Goal: Communication & Community: Answer question/provide support

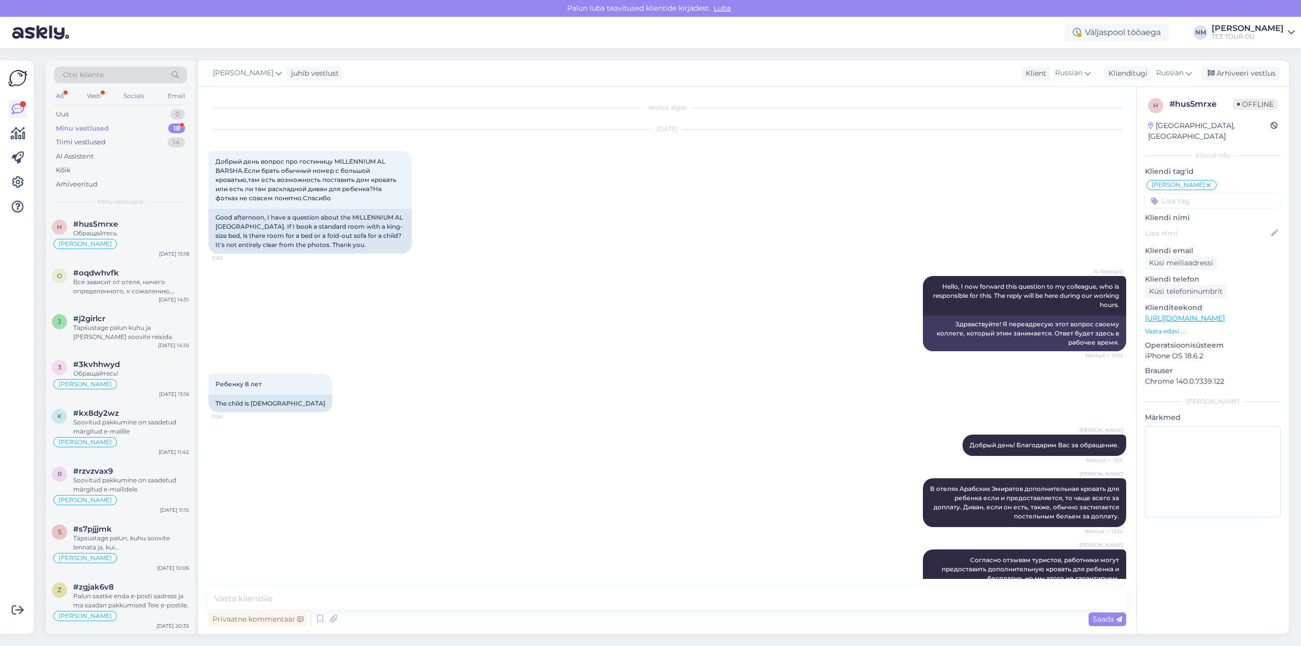
scroll to position [391, 0]
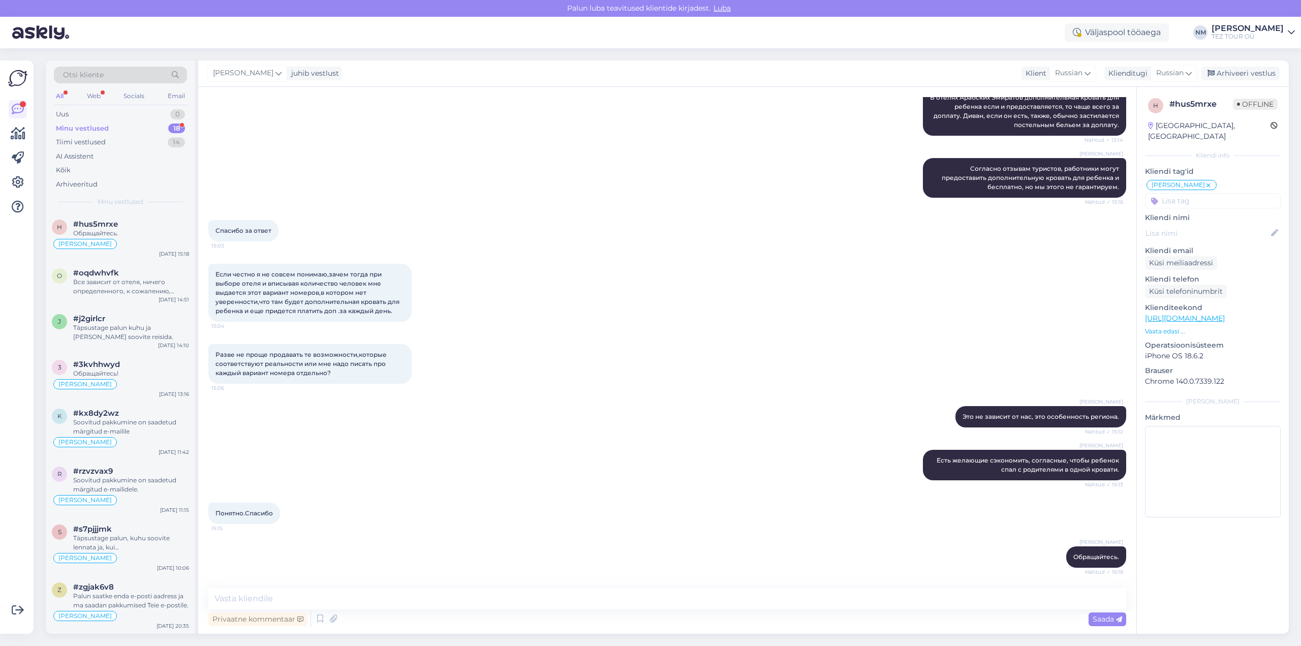
click at [174, 126] on div "18" at bounding box center [176, 129] width 17 height 10
click at [139, 232] on div "Обращайтесь." at bounding box center [131, 233] width 116 height 9
click at [132, 277] on div "#oqdwhvfk" at bounding box center [131, 272] width 116 height 9
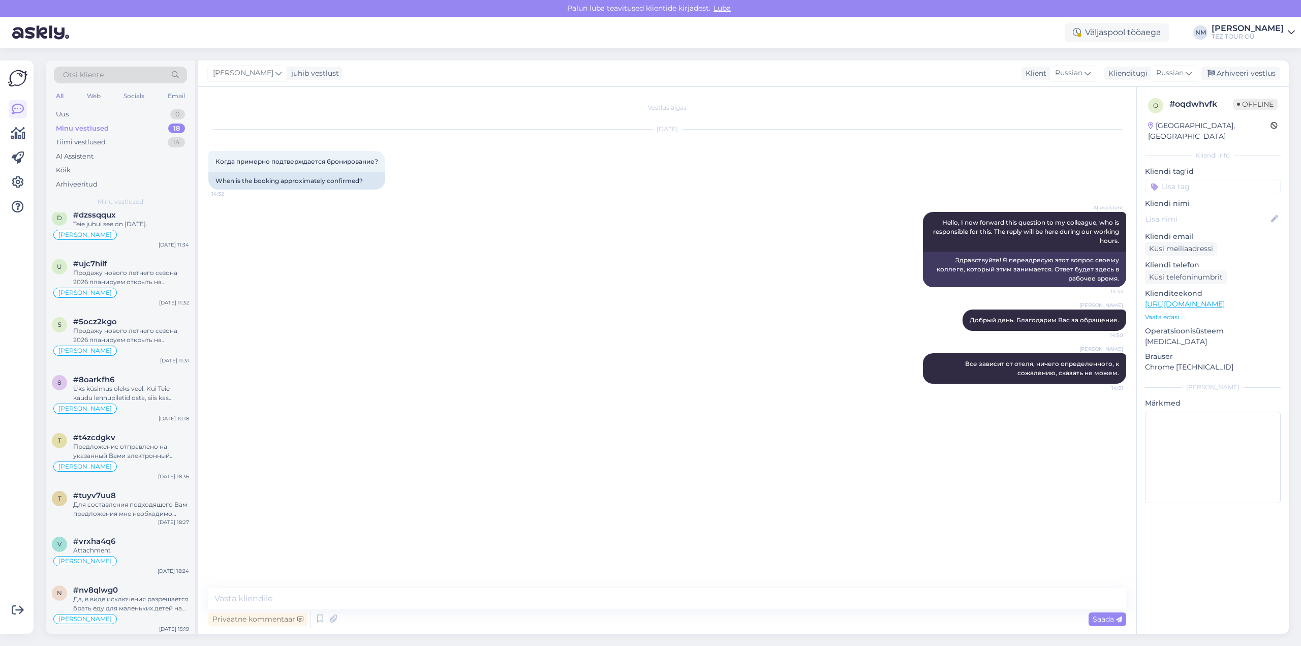
scroll to position [548, 0]
click at [139, 600] on div "Да, в виде исключения разрешается брать еду для маленьких детей на борт, даже ж…" at bounding box center [131, 601] width 116 height 18
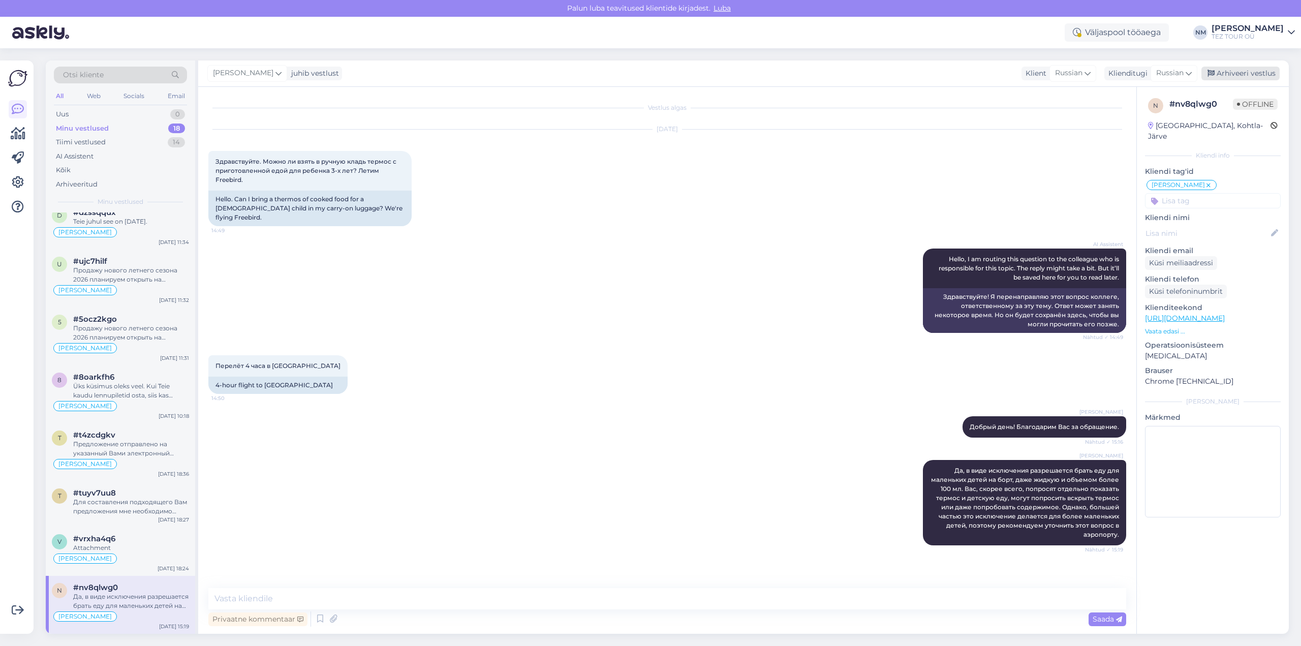
click at [1239, 73] on div "Arhiveeri vestlus" at bounding box center [1241, 74] width 78 height 14
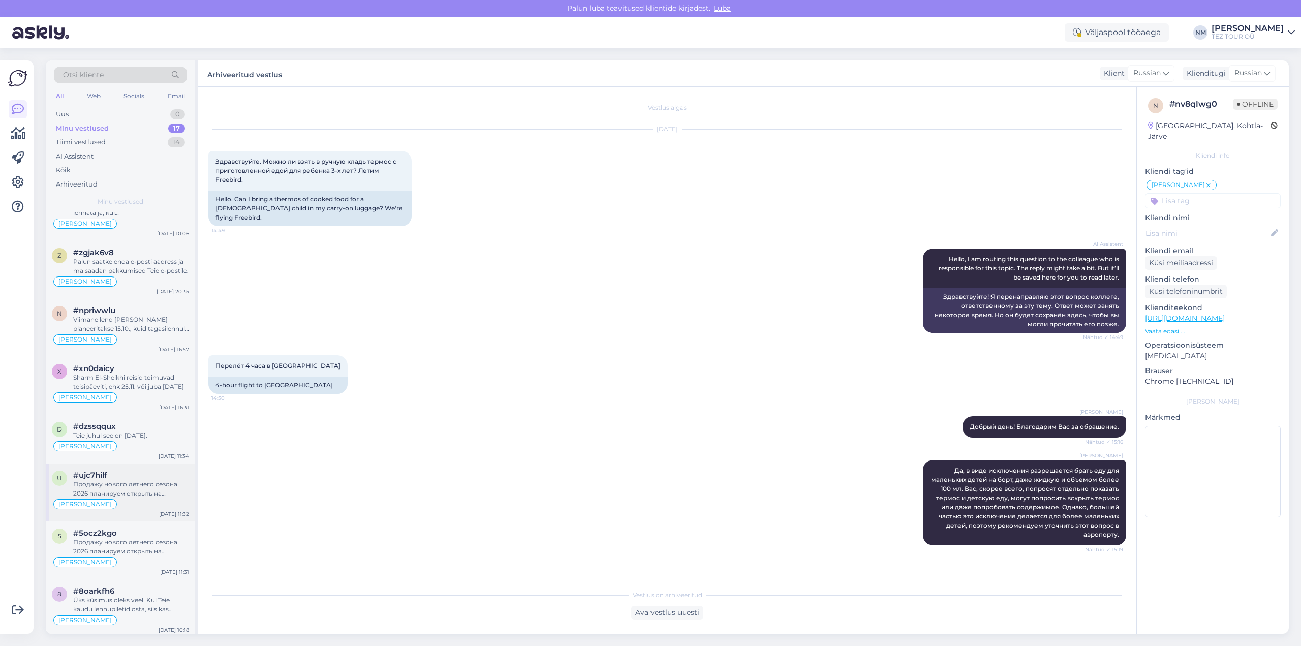
scroll to position [491, 0]
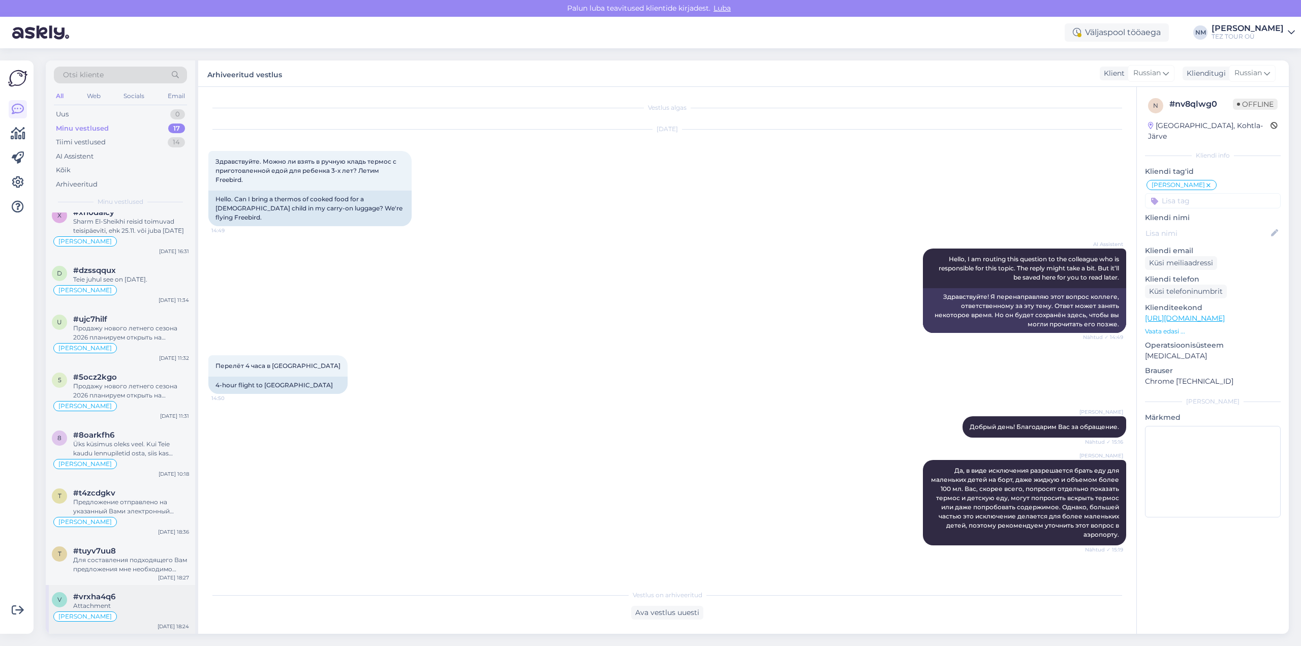
click at [147, 595] on div "#vrxha4q6" at bounding box center [131, 596] width 116 height 9
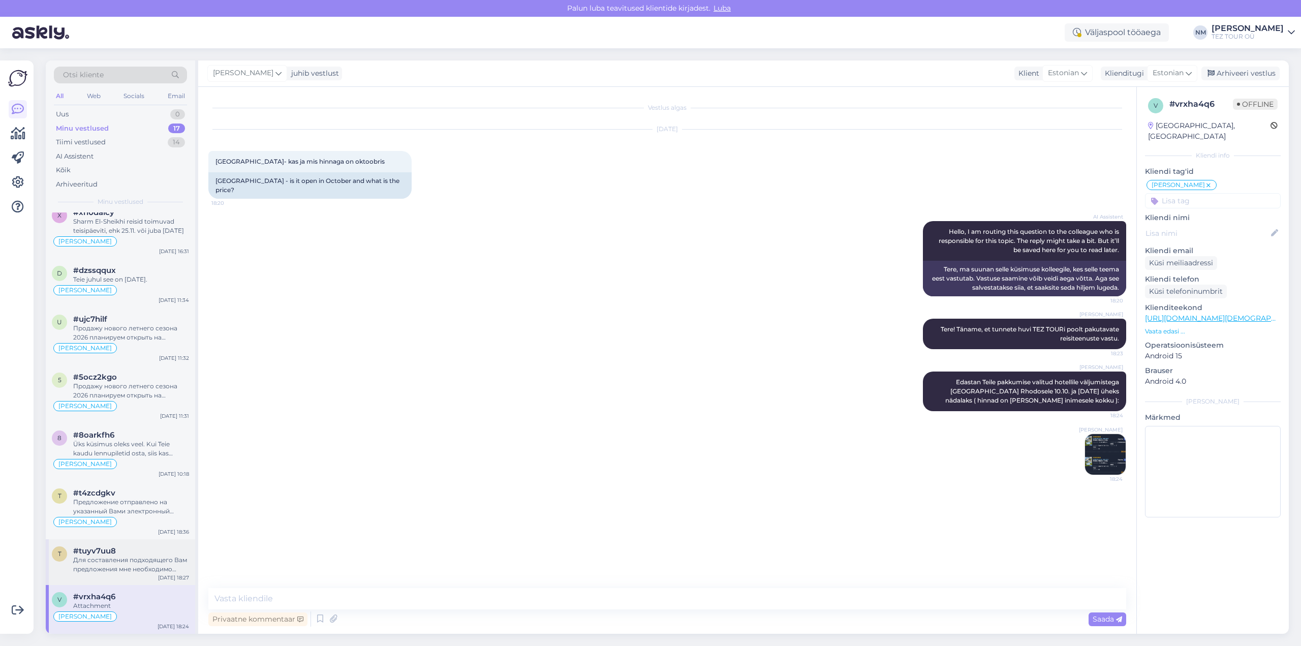
click at [159, 560] on div "Для составления подходящего Вам предложения мне необходимо знать: - куда, в как…" at bounding box center [131, 565] width 116 height 18
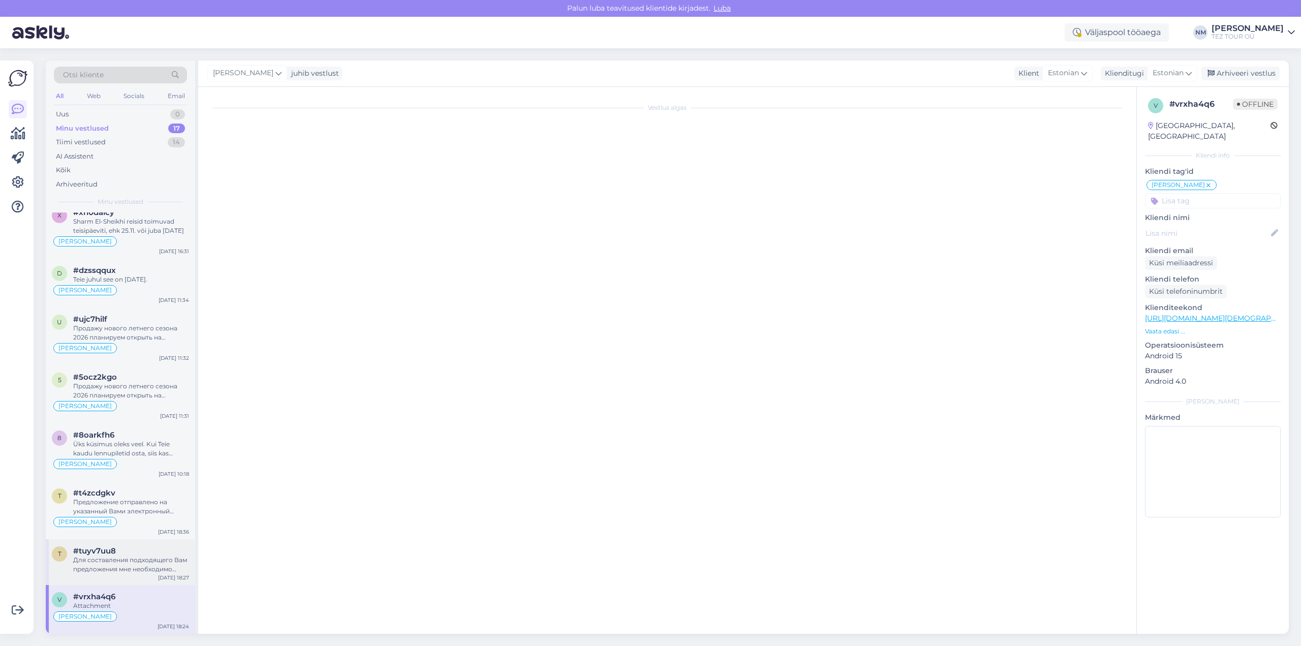
scroll to position [183, 0]
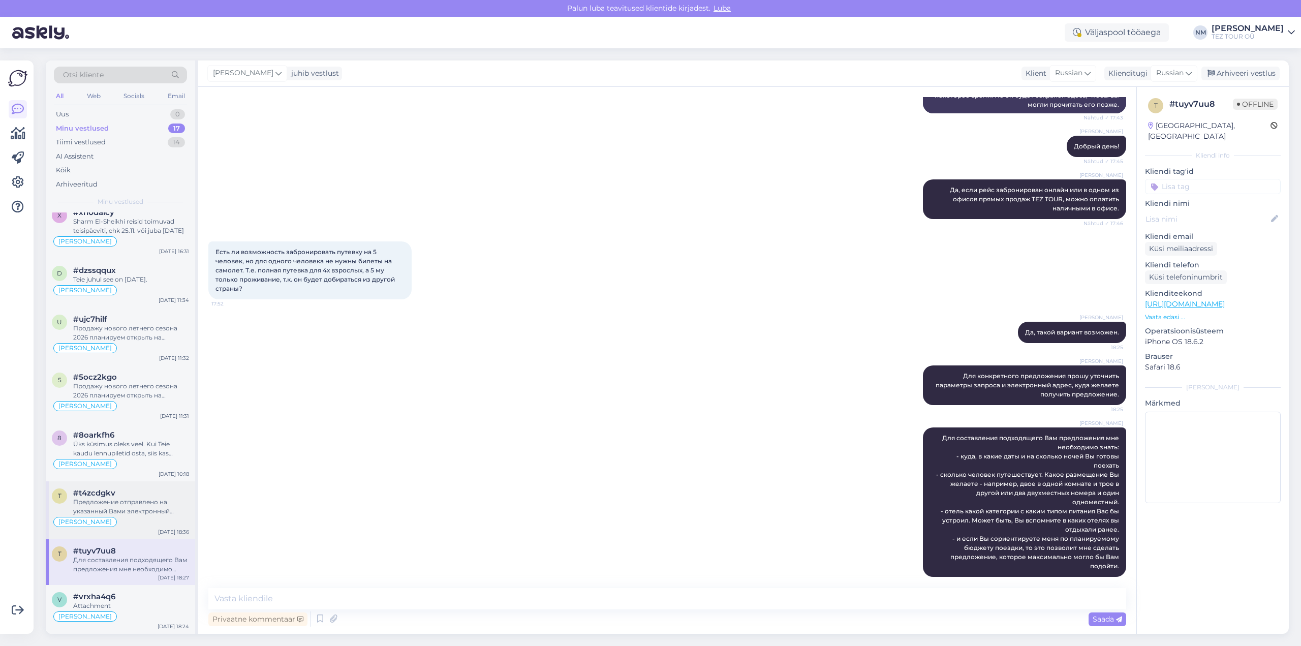
click at [127, 503] on div "Предложение отправлено на указанный Вами электронный адрес." at bounding box center [131, 507] width 116 height 18
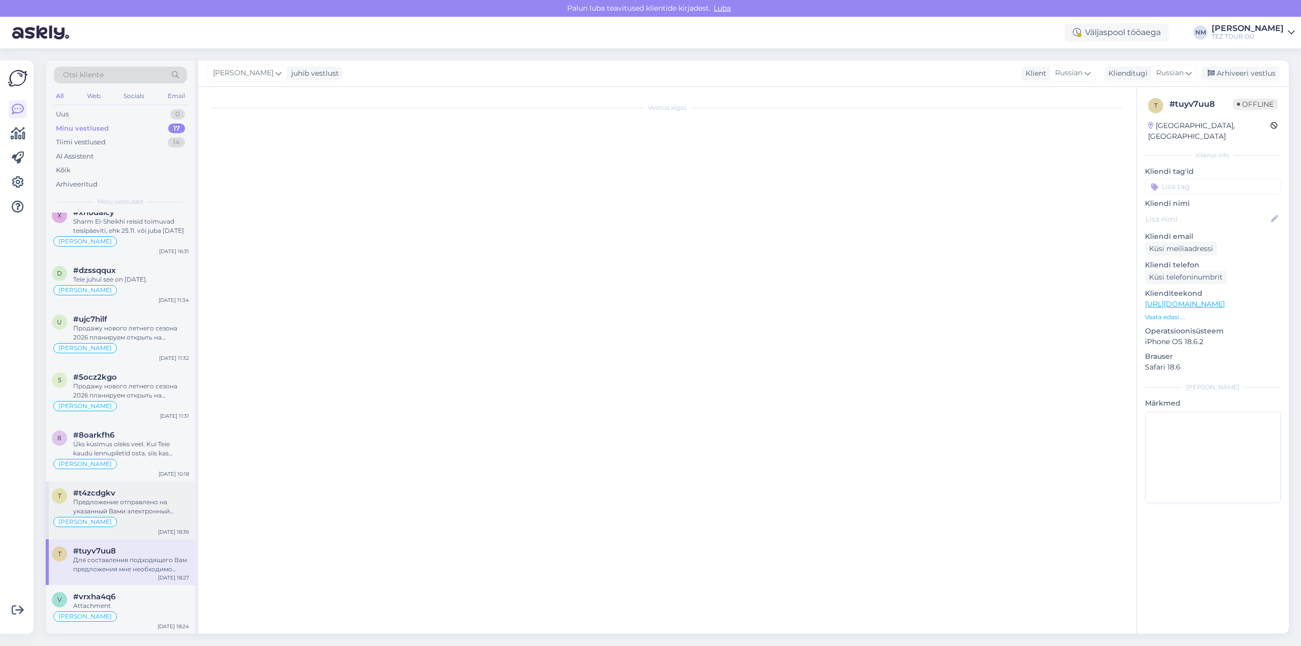
scroll to position [139, 0]
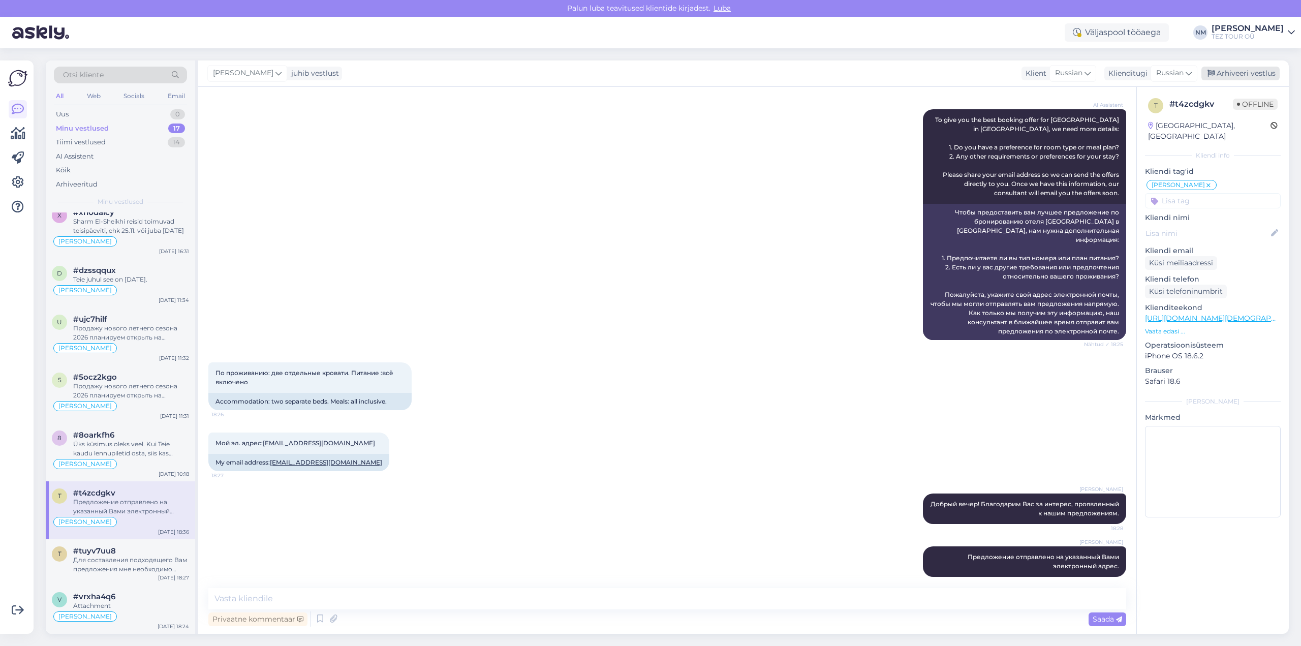
click at [1244, 73] on div "Arhiveeri vestlus" at bounding box center [1241, 74] width 78 height 14
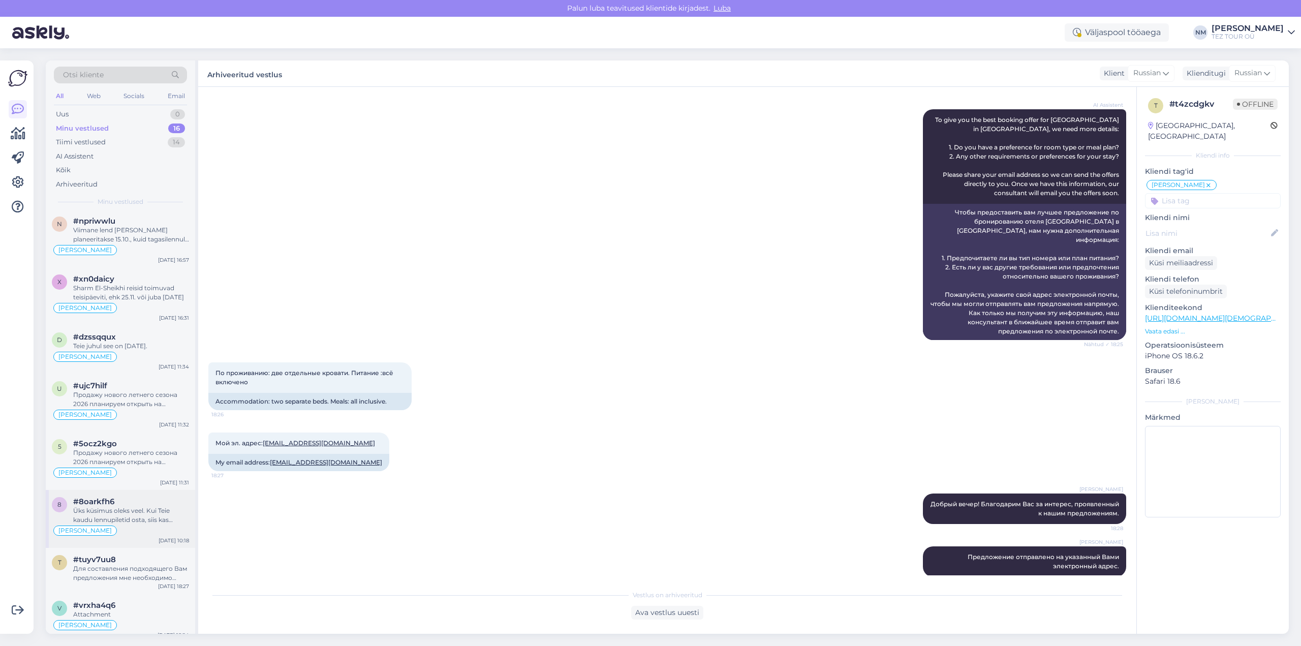
scroll to position [433, 0]
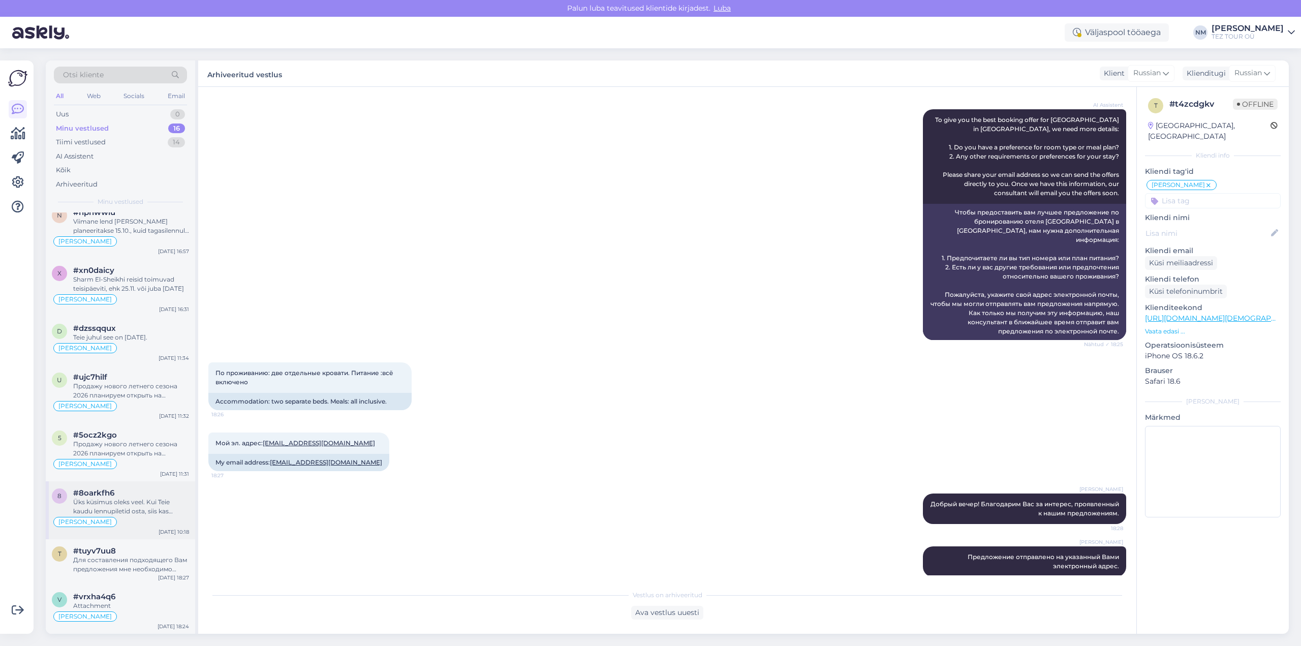
click at [157, 507] on div "Üks küsimus oleks veel. Kui Teie kaudu lennupiletid osta, siis kas lennukis pan…" at bounding box center [131, 507] width 116 height 18
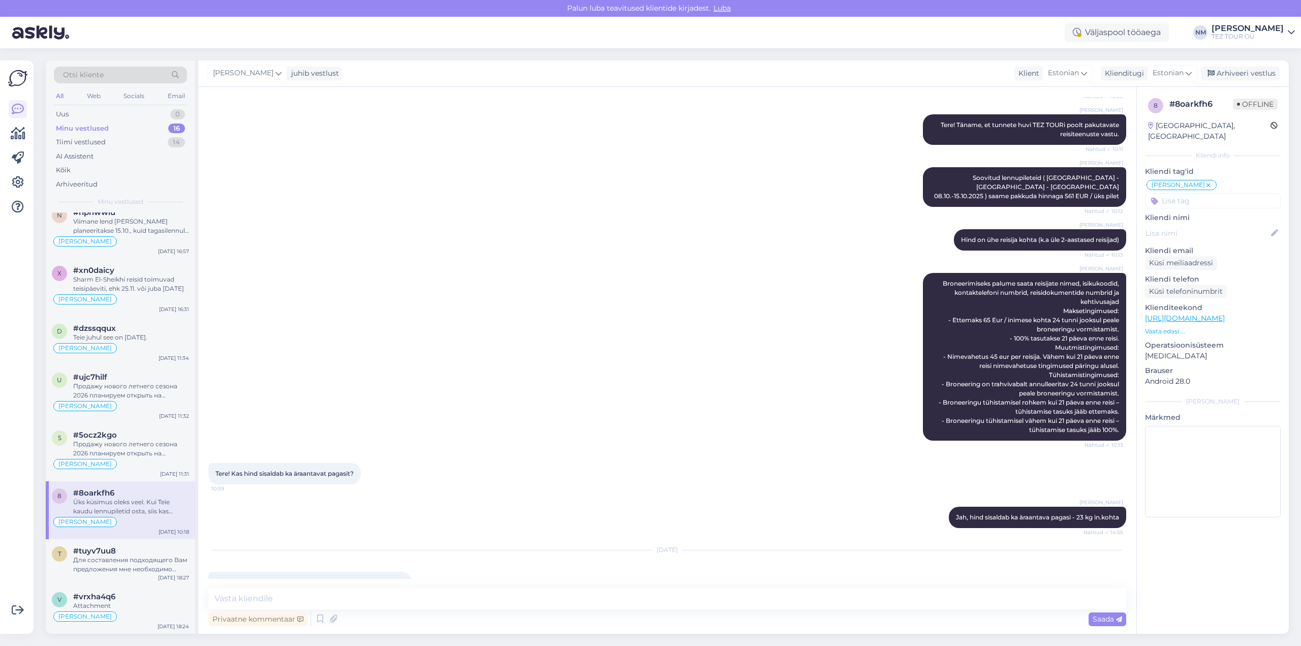
scroll to position [370, 0]
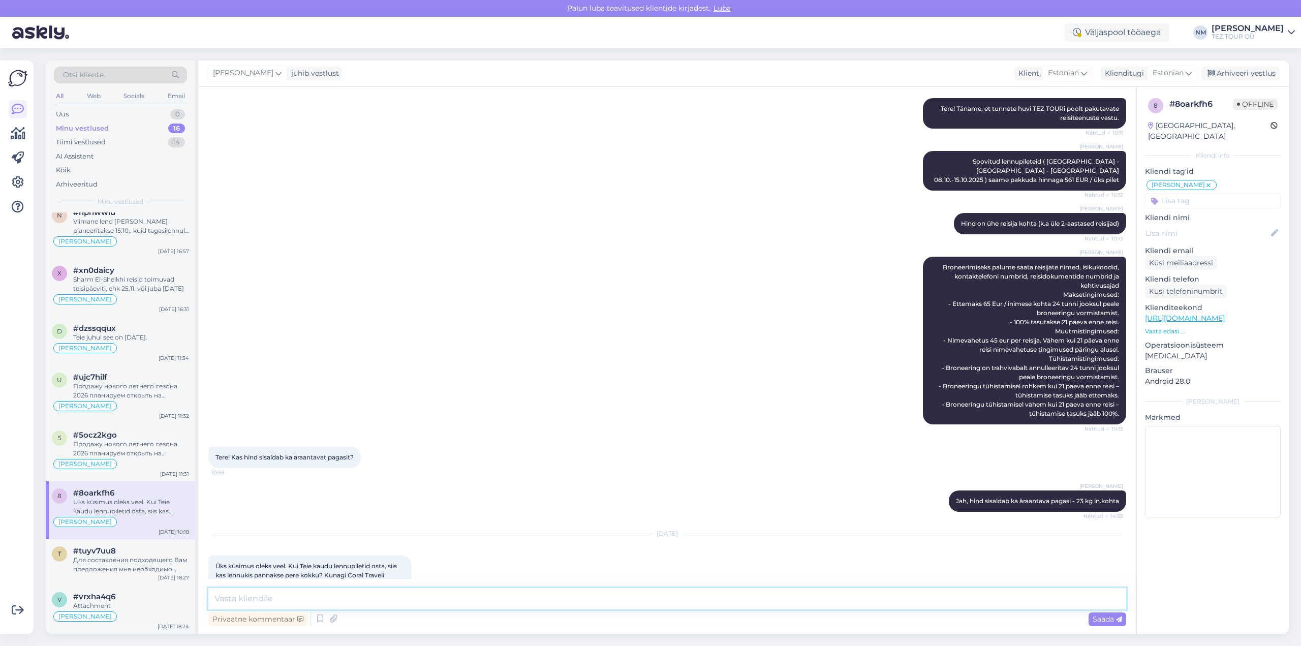
click at [276, 597] on textarea at bounding box center [667, 598] width 918 height 21
type textarea "Palun vabandust vastusega hilinemise pärast, [PERSON_NAME] sõnum kahe silma vah…"
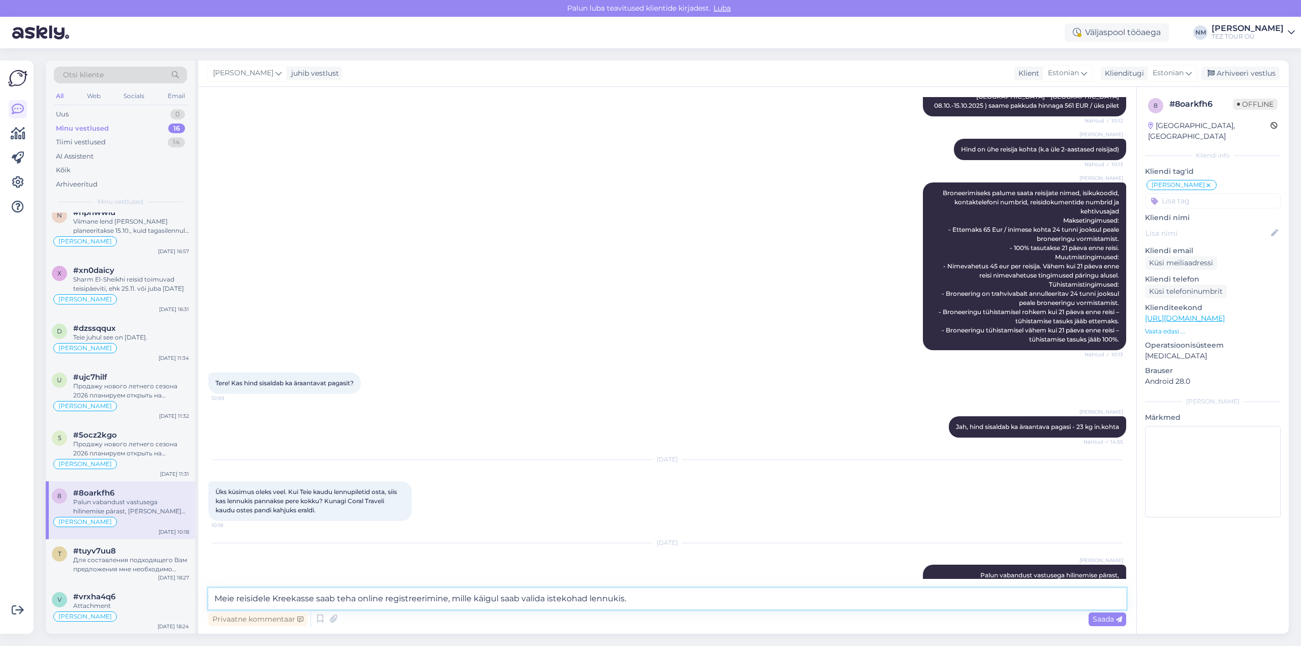
drag, startPoint x: 516, startPoint y: 597, endPoint x: 217, endPoint y: 596, distance: 298.9
click at [217, 596] on textarea "Meie reisidele Kreekasse saab teha online registreerimine, mille käigul saab va…" at bounding box center [667, 598] width 918 height 21
type textarea "Meie reisidele Kreekasse saab teha online registreerimine, mille käigul saab va…"
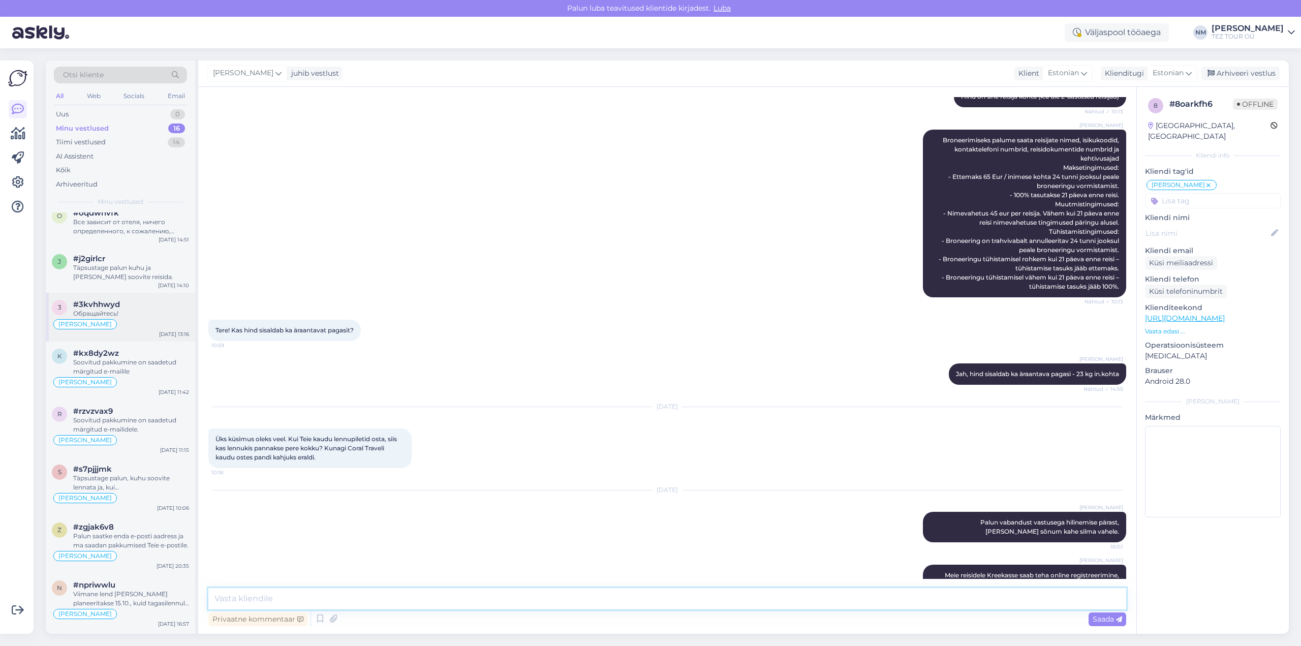
scroll to position [0, 0]
